Goal: Task Accomplishment & Management: Complete application form

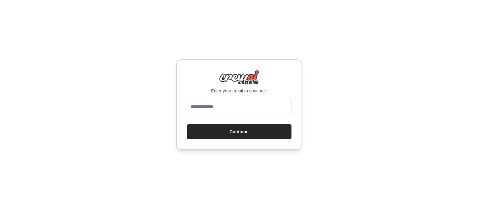
click at [223, 106] on input "email" at bounding box center [239, 106] width 105 height 15
click at [223, 105] on input "email" at bounding box center [239, 106] width 105 height 15
